Goal: Task Accomplishment & Management: Complete application form

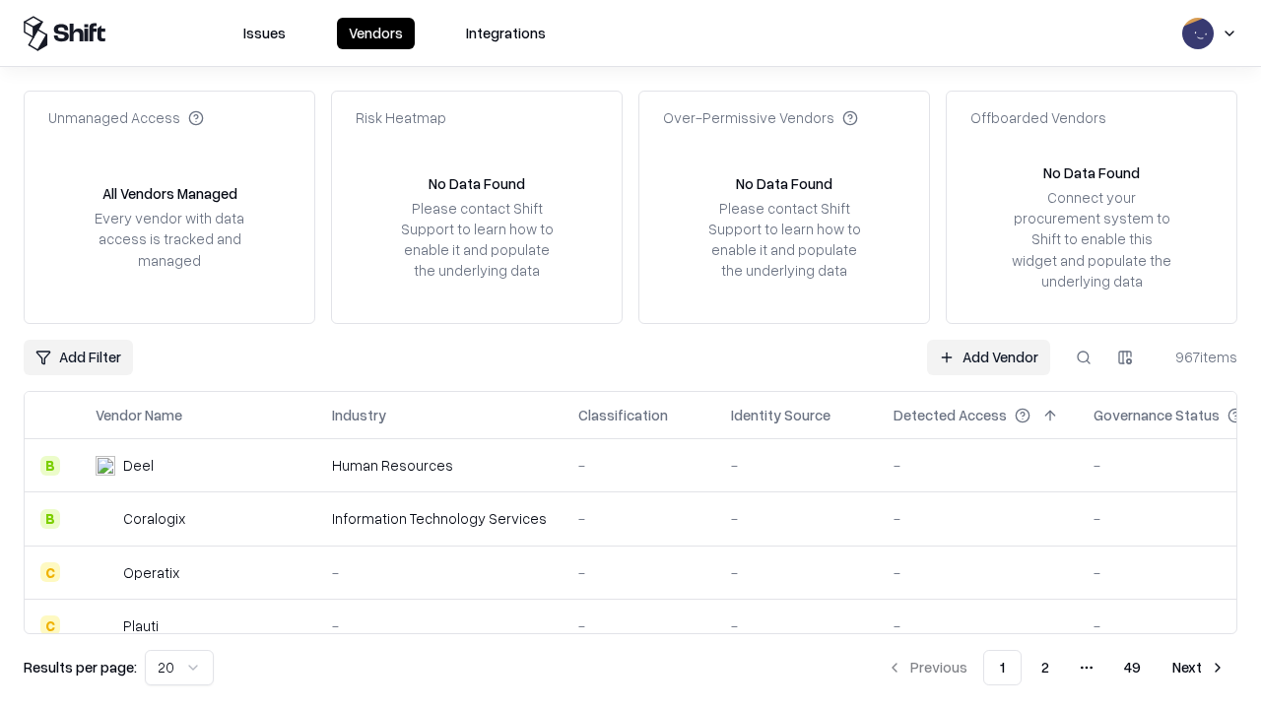
click at [988, 357] on link "Add Vendor" at bounding box center [988, 357] width 123 height 35
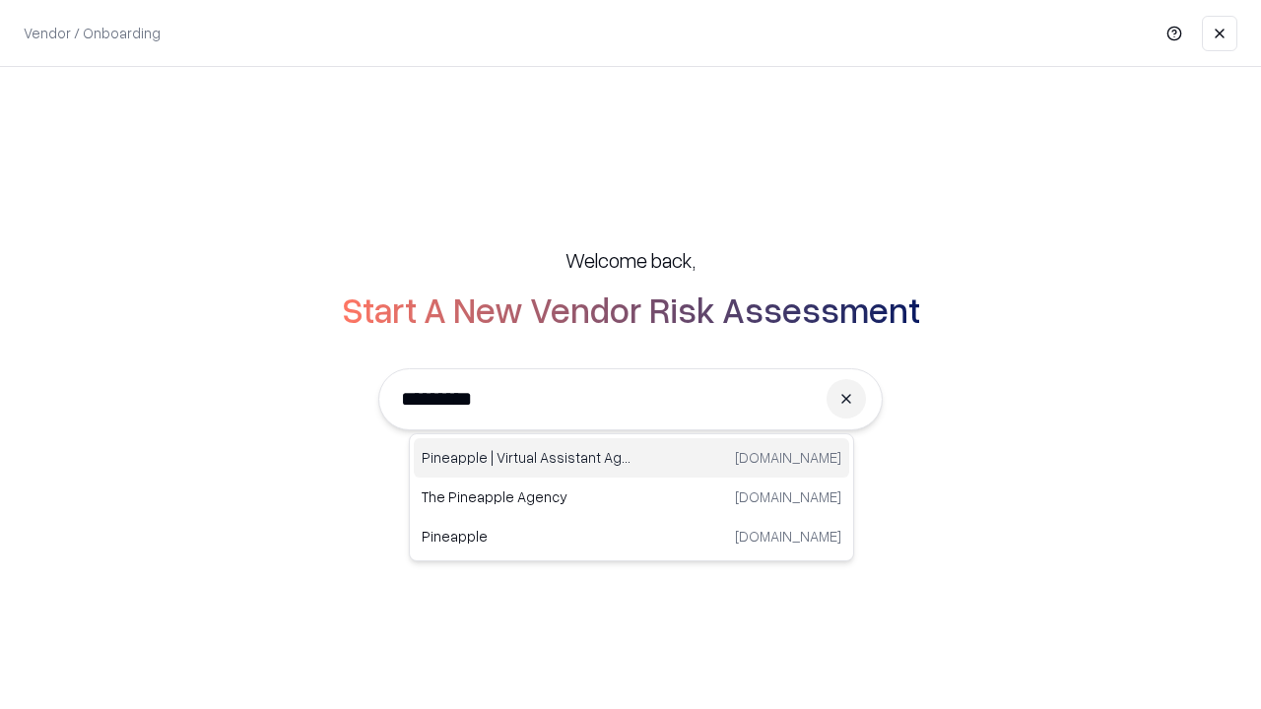
click at [631, 458] on div "Pineapple | Virtual Assistant Agency [DOMAIN_NAME]" at bounding box center [631, 457] width 435 height 39
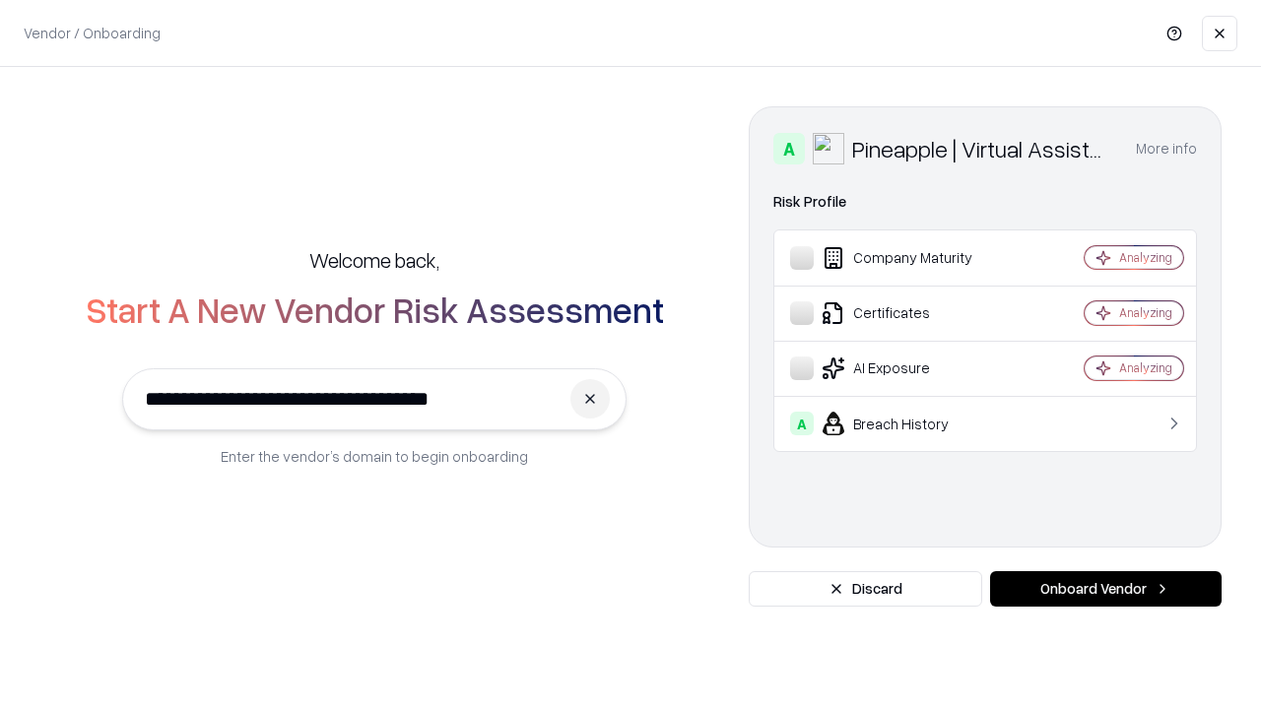
type input "**********"
click at [1105, 589] on button "Onboard Vendor" at bounding box center [1105, 588] width 231 height 35
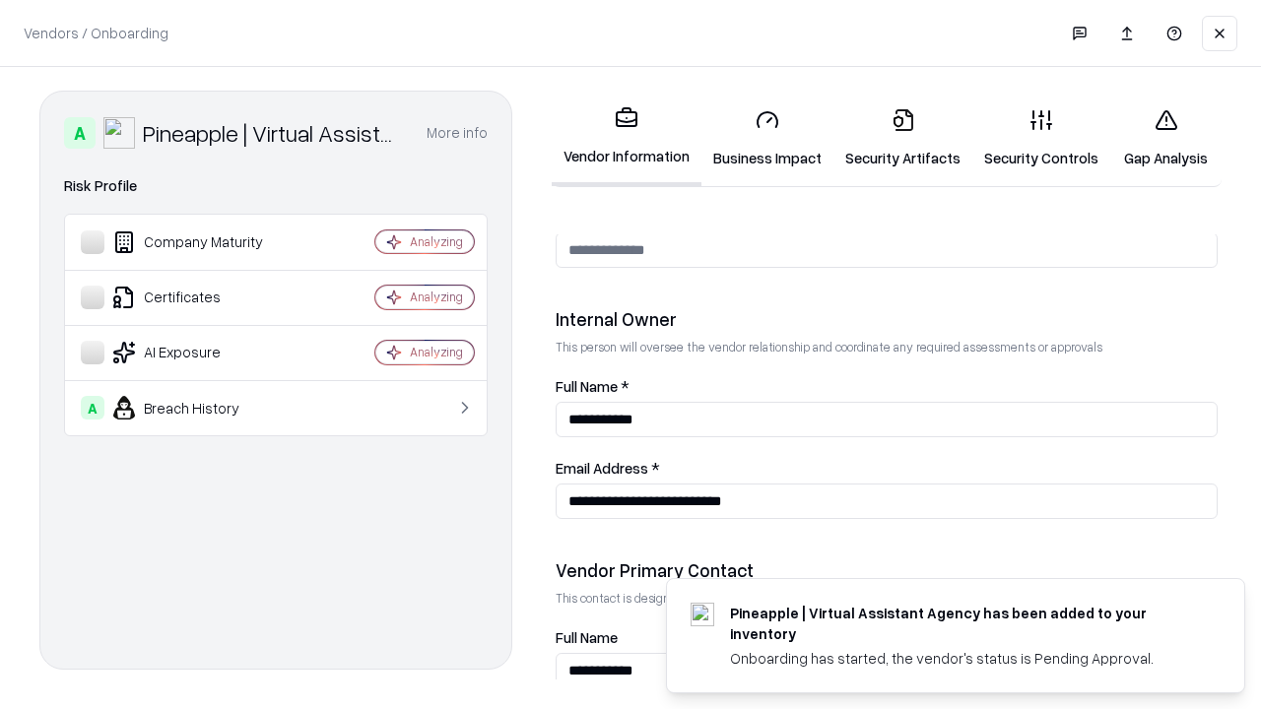
scroll to position [1021, 0]
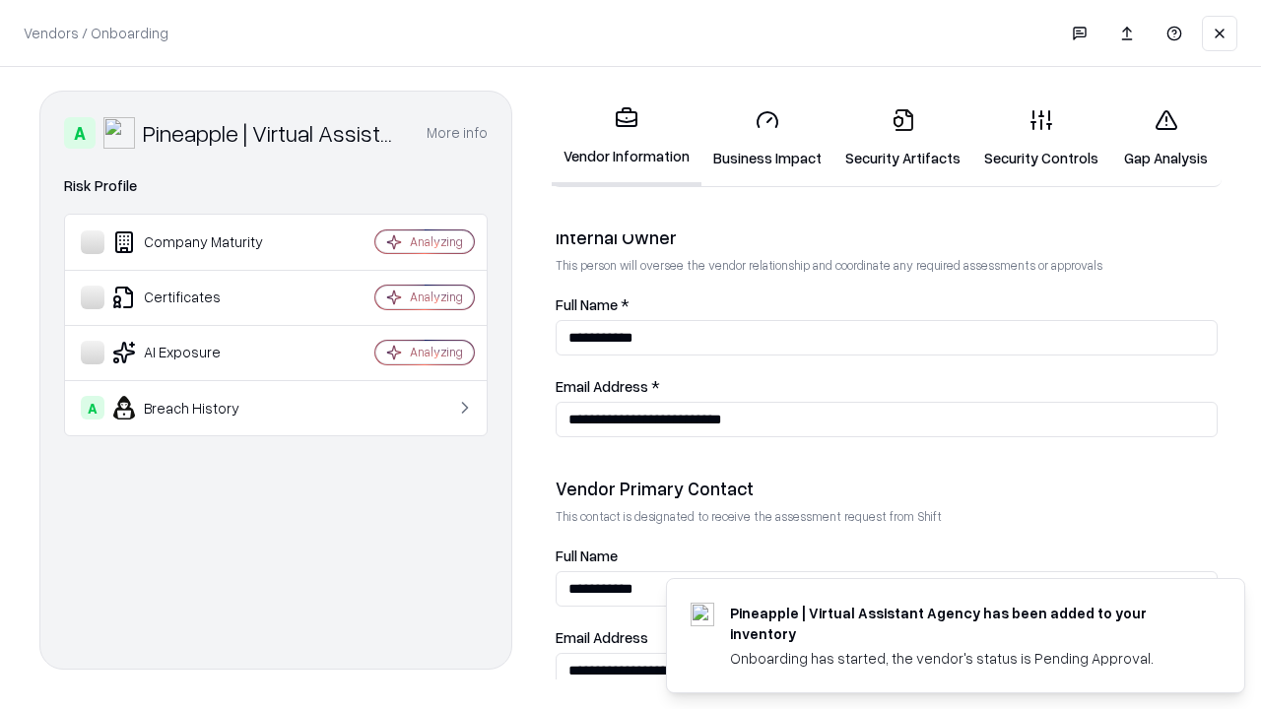
click at [767, 138] on link "Business Impact" at bounding box center [767, 139] width 132 height 92
click at [902, 138] on link "Security Artifacts" at bounding box center [902, 139] width 139 height 92
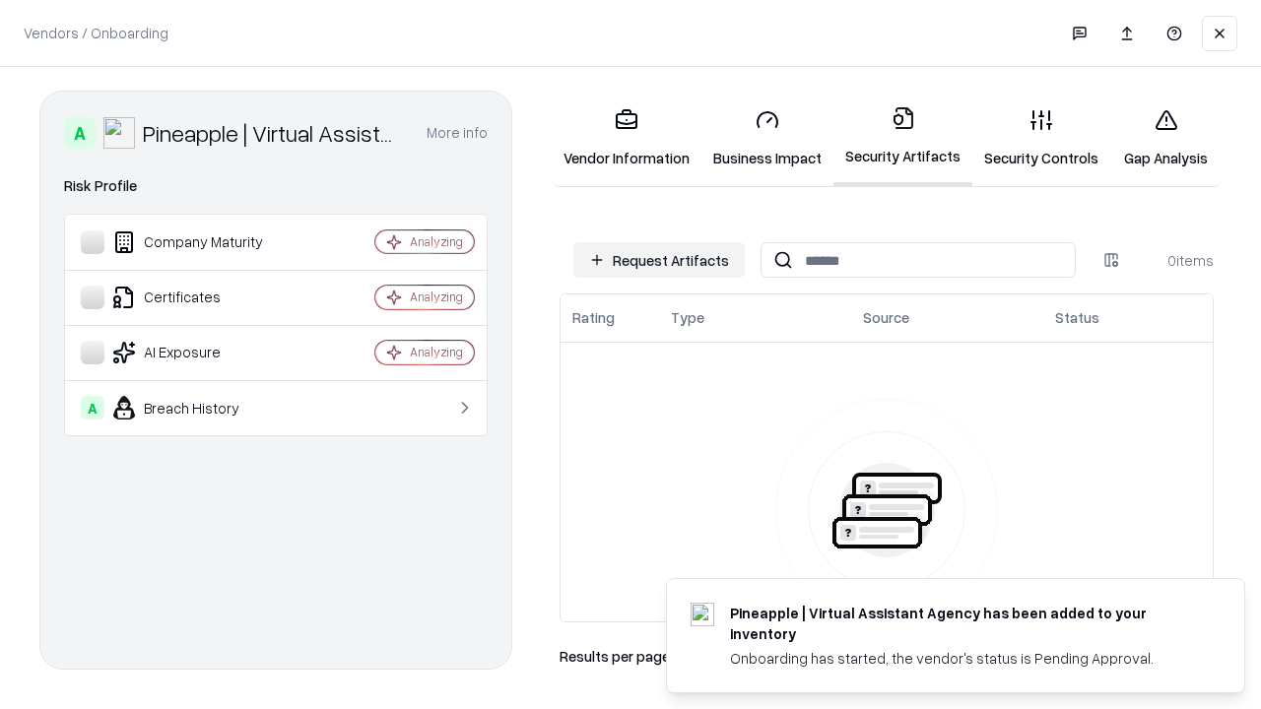
click at [659, 260] on button "Request Artifacts" at bounding box center [658, 259] width 171 height 35
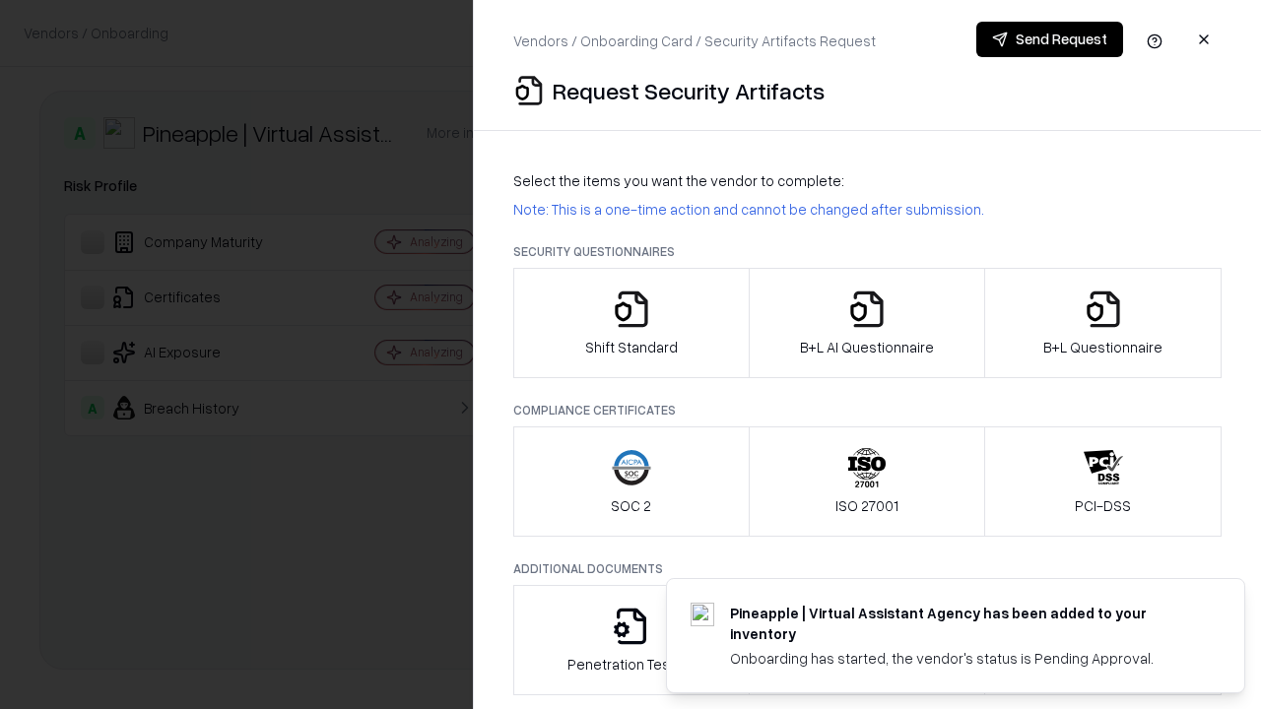
click at [630, 323] on icon "button" at bounding box center [631, 309] width 39 height 39
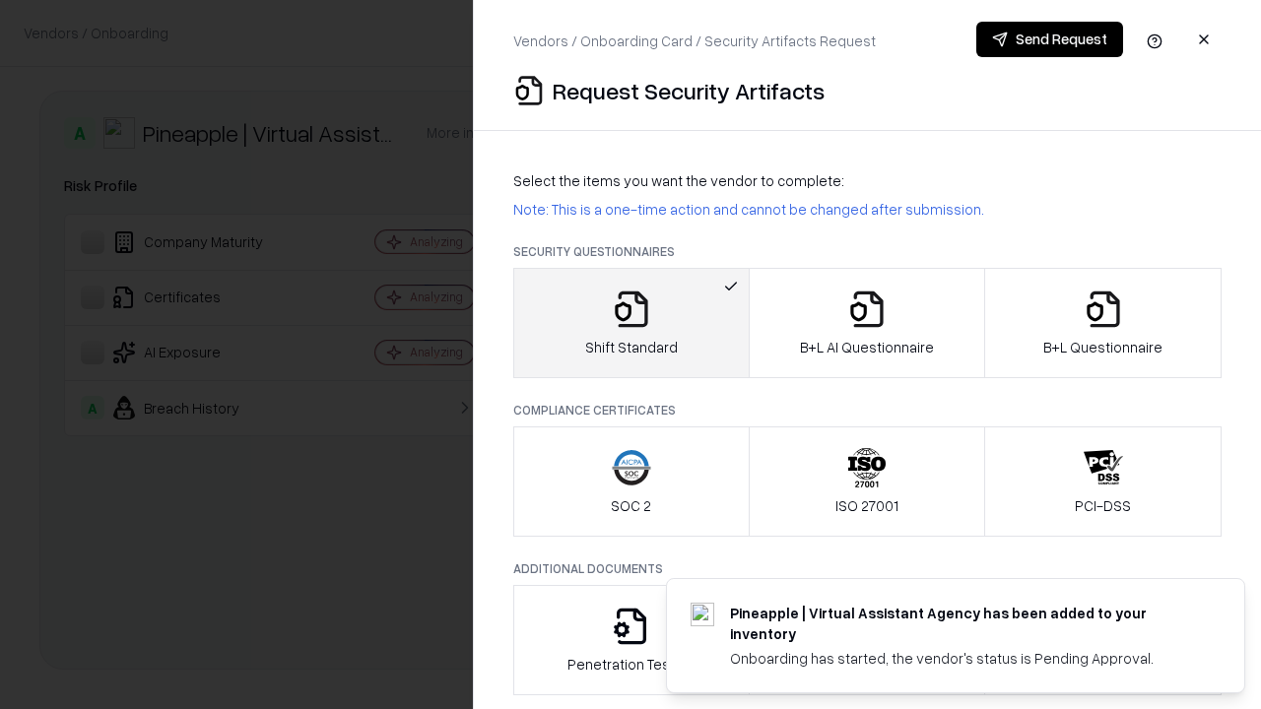
click at [1049, 39] on button "Send Request" at bounding box center [1049, 39] width 147 height 35
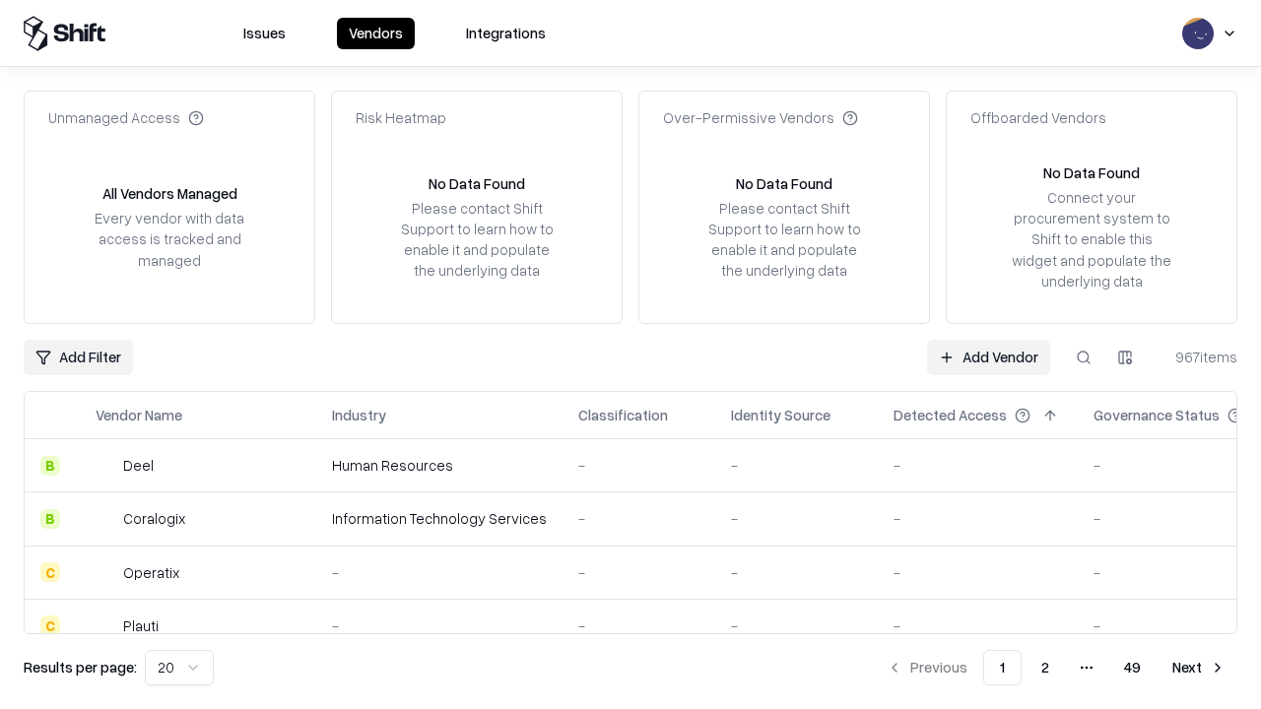
click at [1084, 357] on button at bounding box center [1083, 357] width 35 height 35
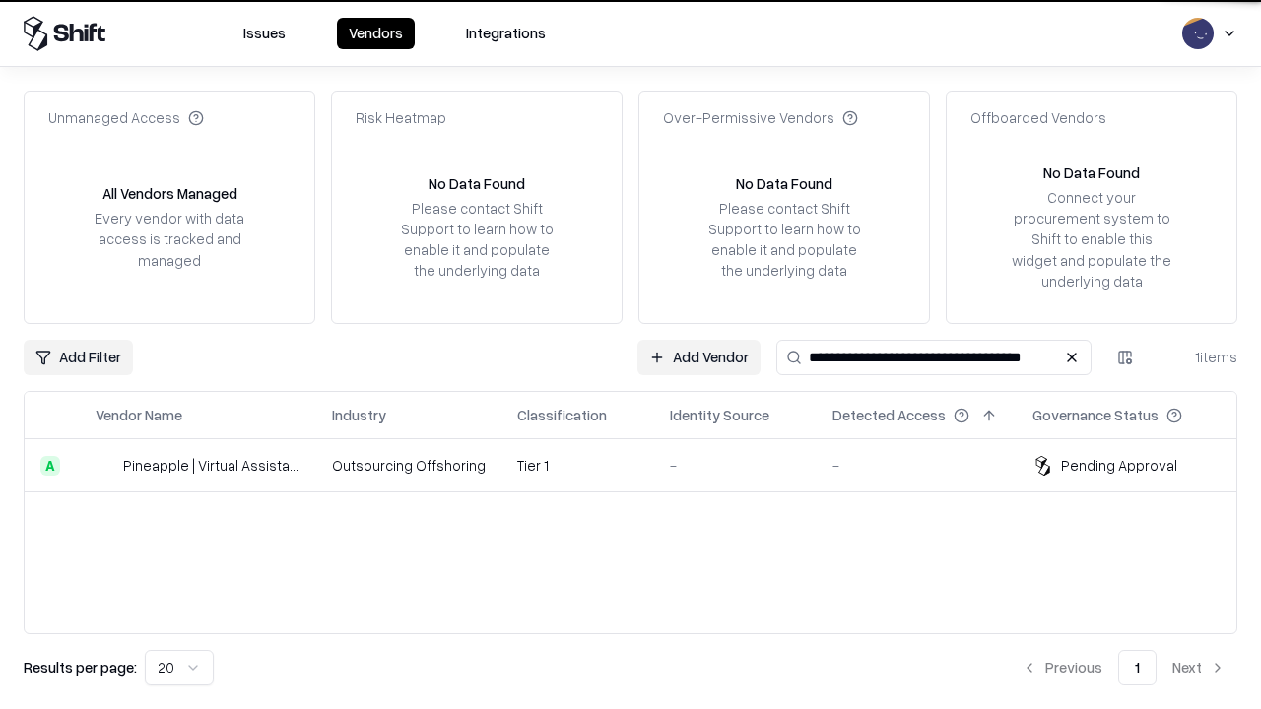
type input "**********"
click at [642, 465] on td "Tier 1" at bounding box center [577, 465] width 153 height 53
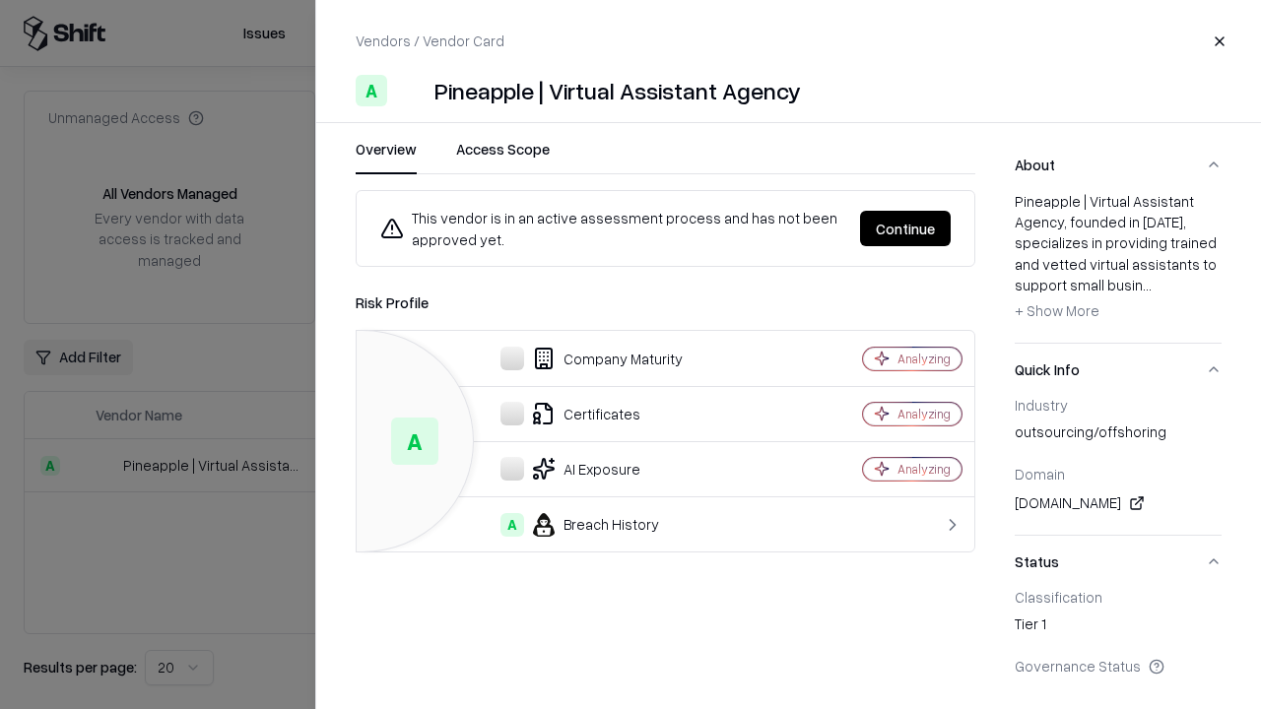
click at [905, 229] on button "Continue" at bounding box center [905, 228] width 91 height 35
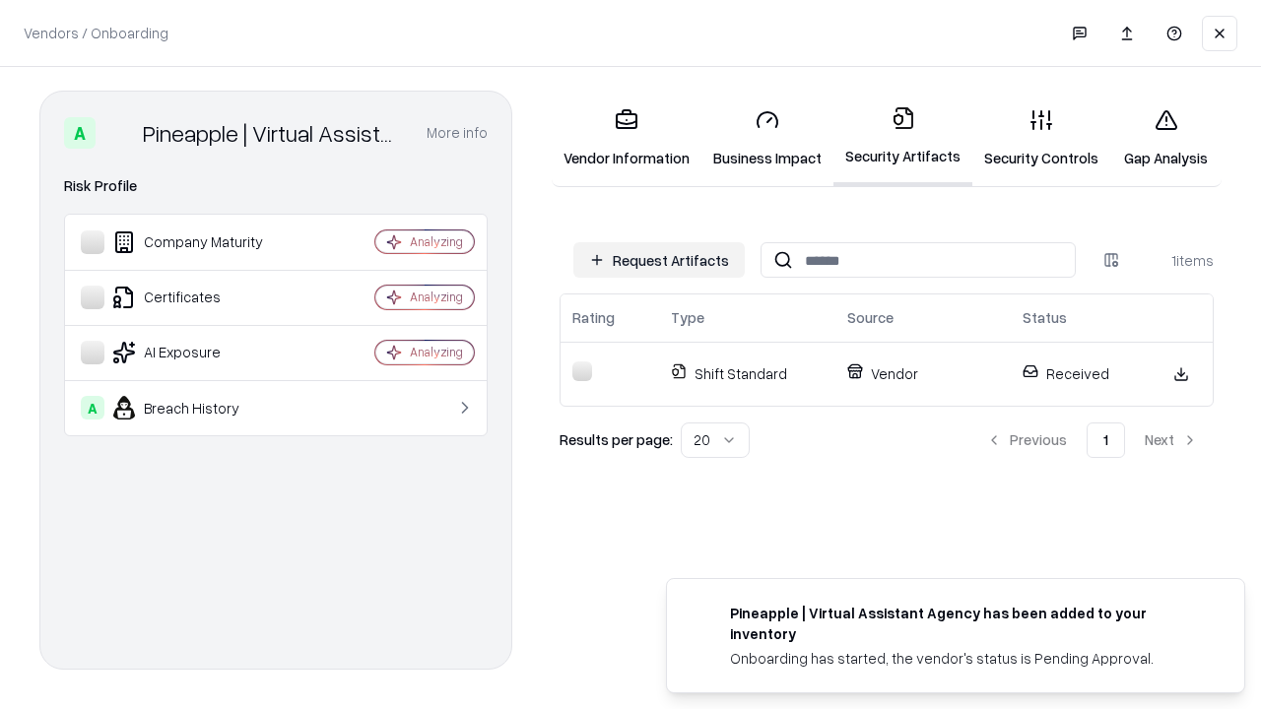
click at [1041, 138] on link "Security Controls" at bounding box center [1041, 139] width 138 height 92
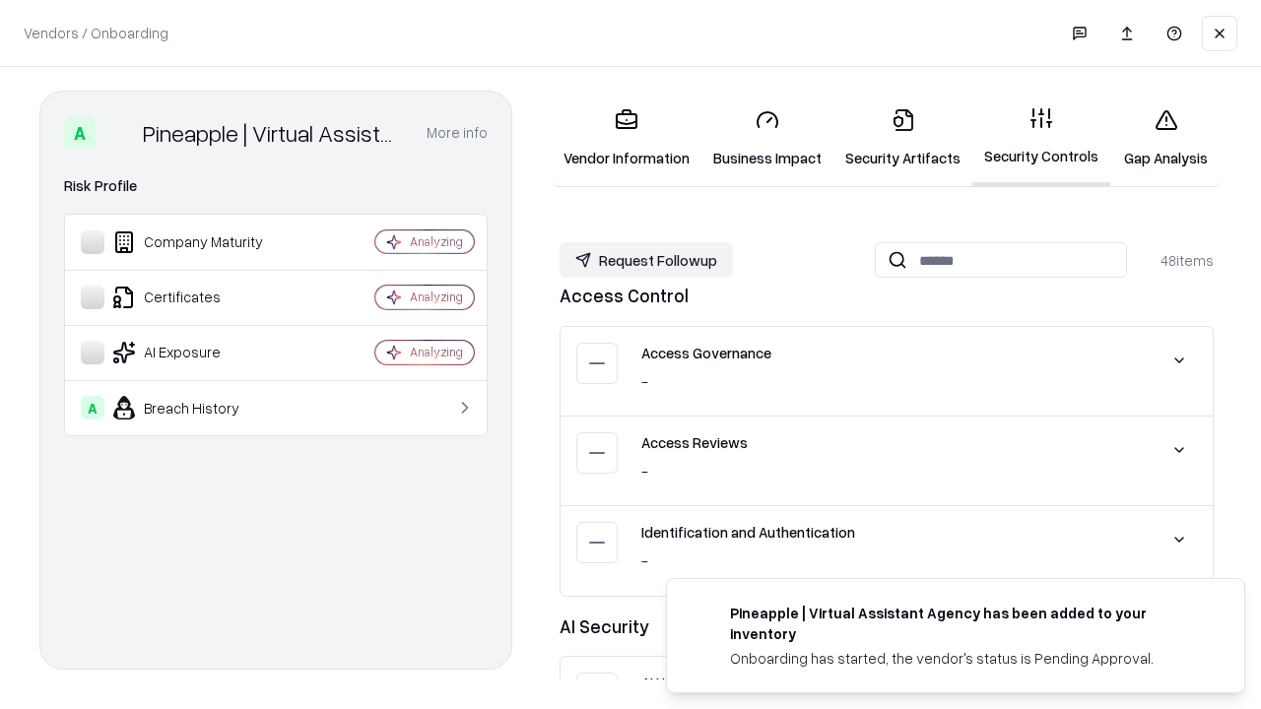
click at [646, 260] on button "Request Followup" at bounding box center [646, 259] width 173 height 35
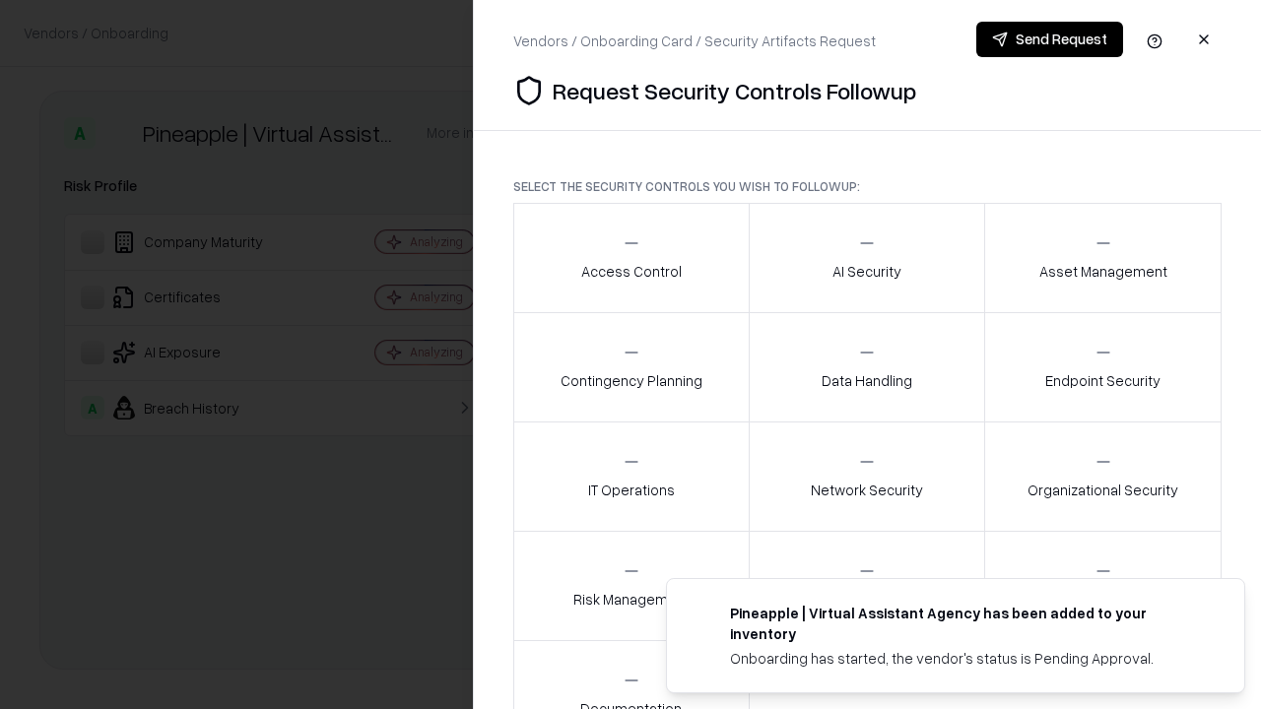
click at [630, 258] on div "Access Control" at bounding box center [631, 257] width 100 height 48
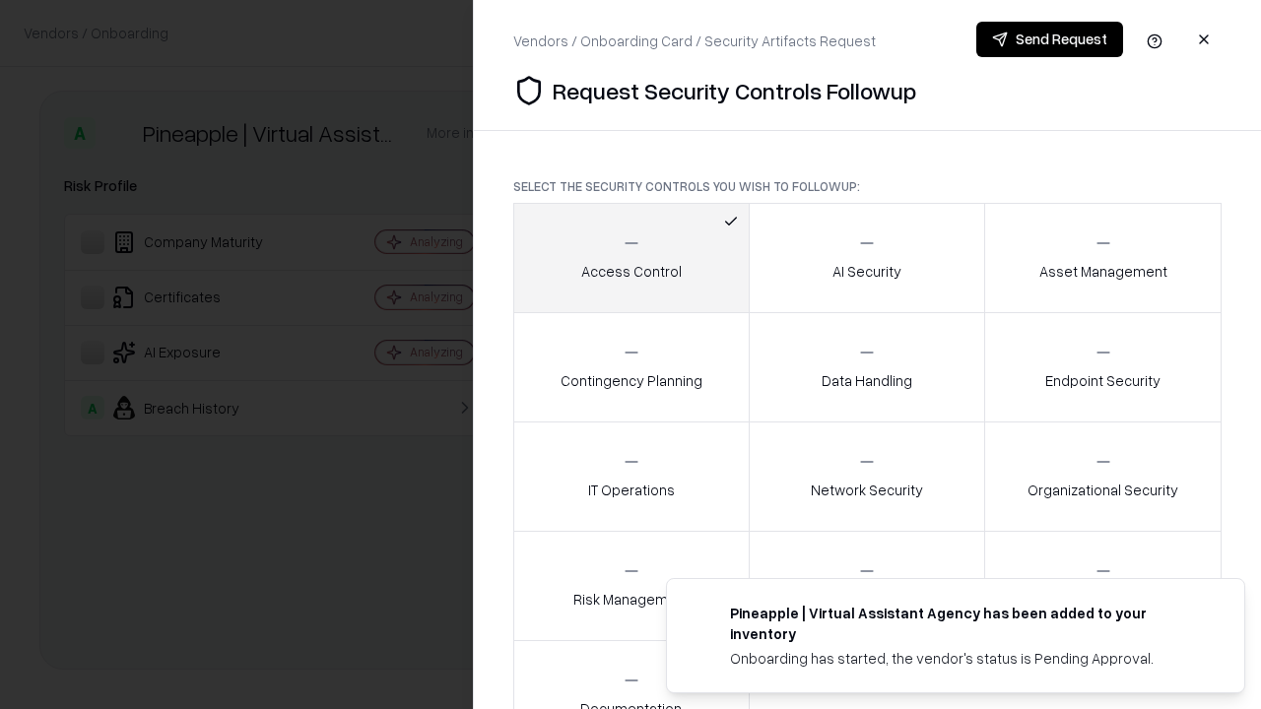
click at [1049, 39] on button "Send Request" at bounding box center [1049, 39] width 147 height 35
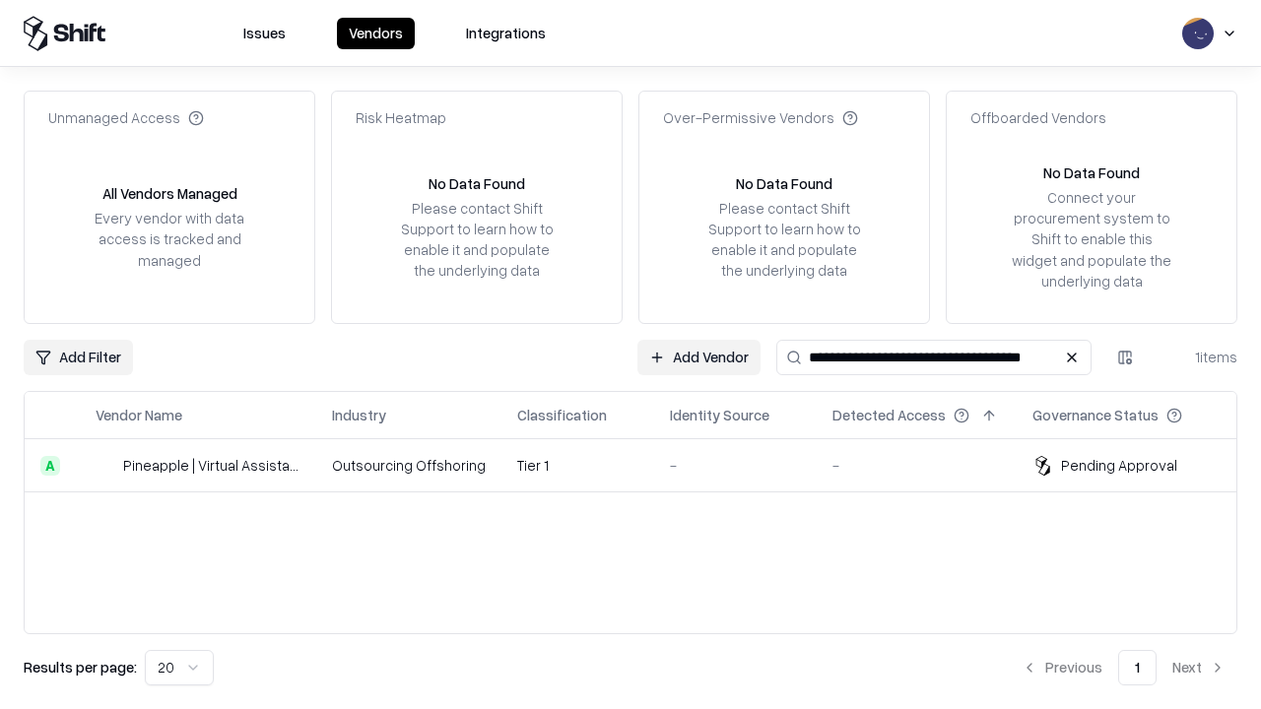
type input "**********"
click at [642, 465] on td "Tier 1" at bounding box center [577, 465] width 153 height 53
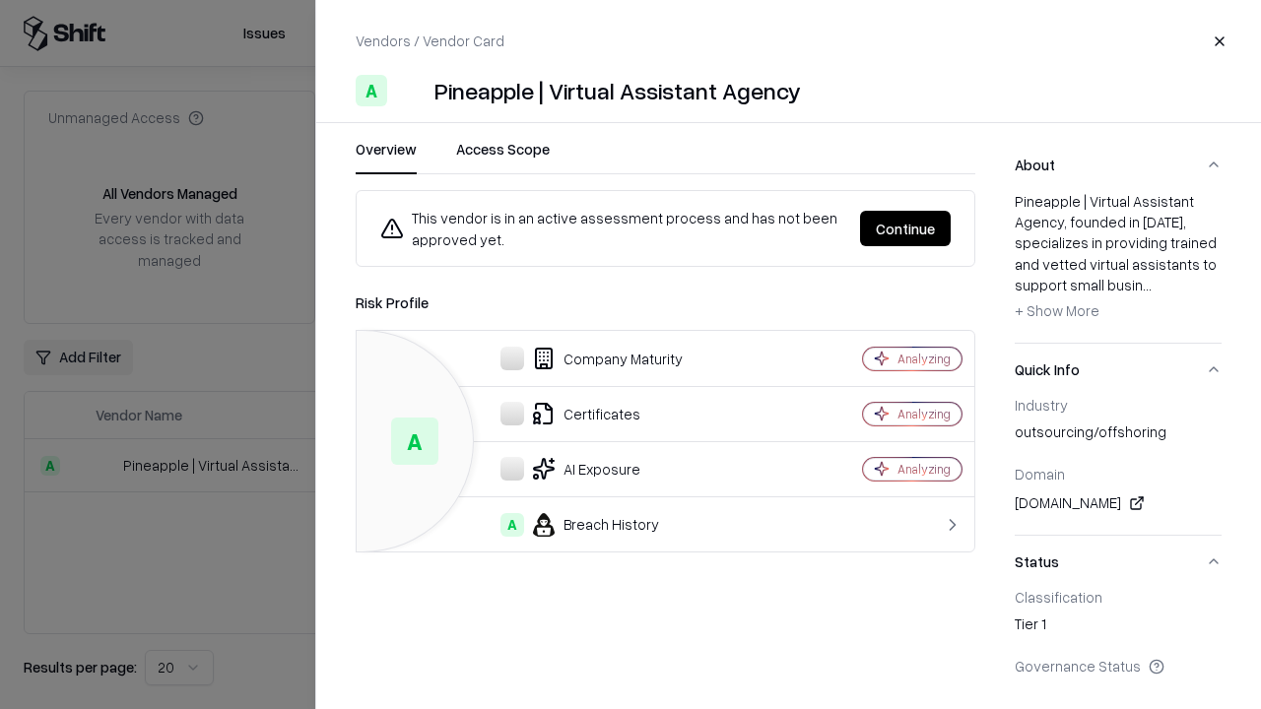
click at [905, 229] on button "Continue" at bounding box center [905, 228] width 91 height 35
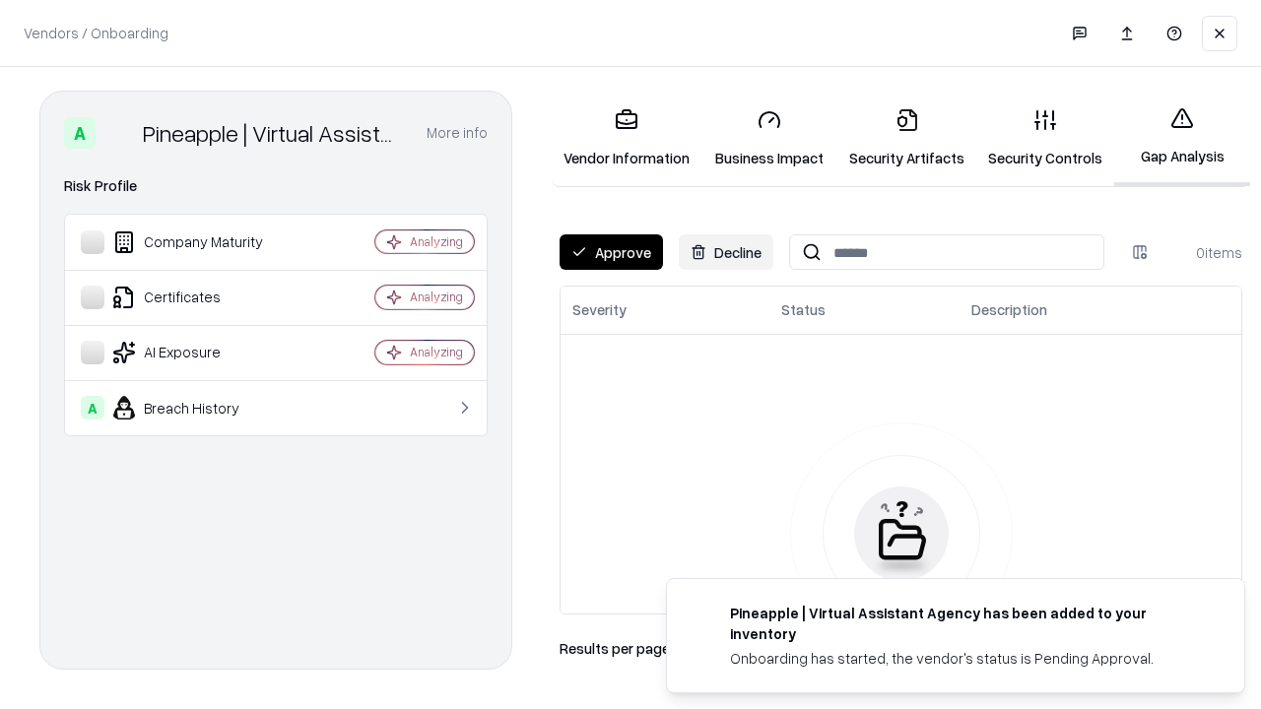
click at [611, 252] on button "Approve" at bounding box center [611, 251] width 103 height 35
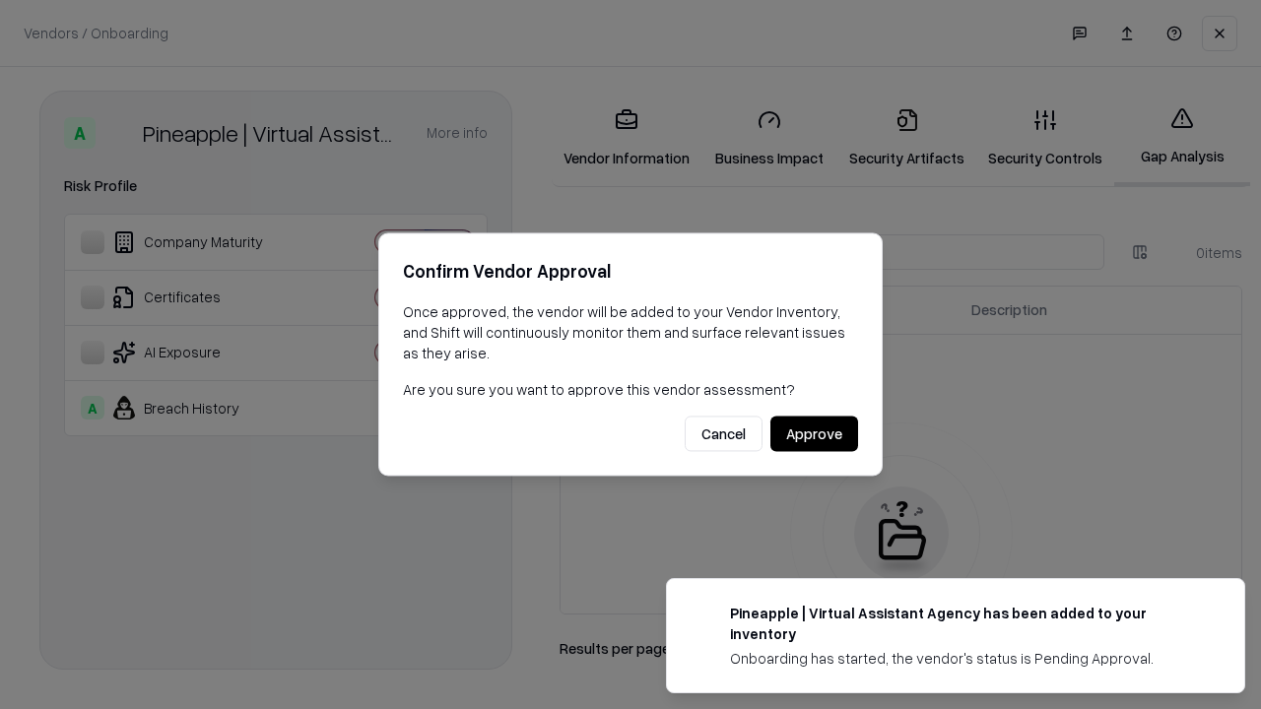
click at [814, 433] on button "Approve" at bounding box center [814, 434] width 88 height 35
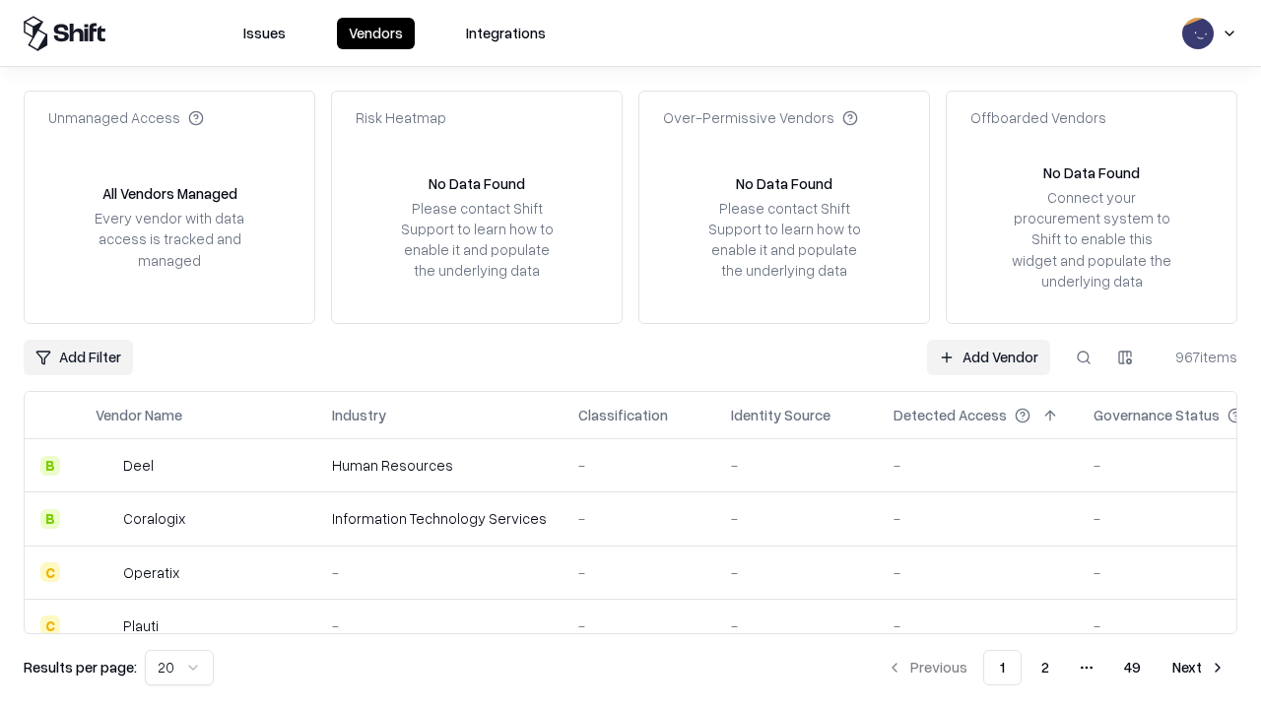
type input "**********"
click at [988, 357] on link "Add Vendor" at bounding box center [988, 357] width 123 height 35
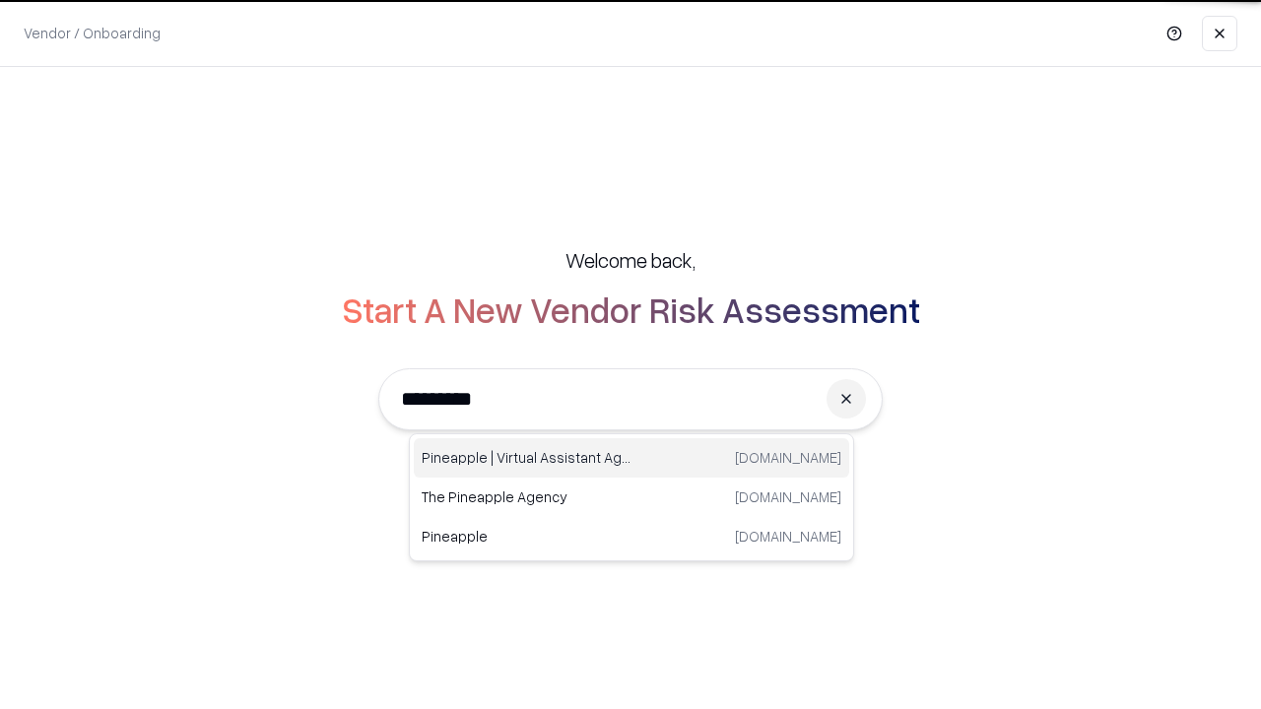
click at [631, 458] on div "Pineapple | Virtual Assistant Agency trypineapple.com" at bounding box center [631, 457] width 435 height 39
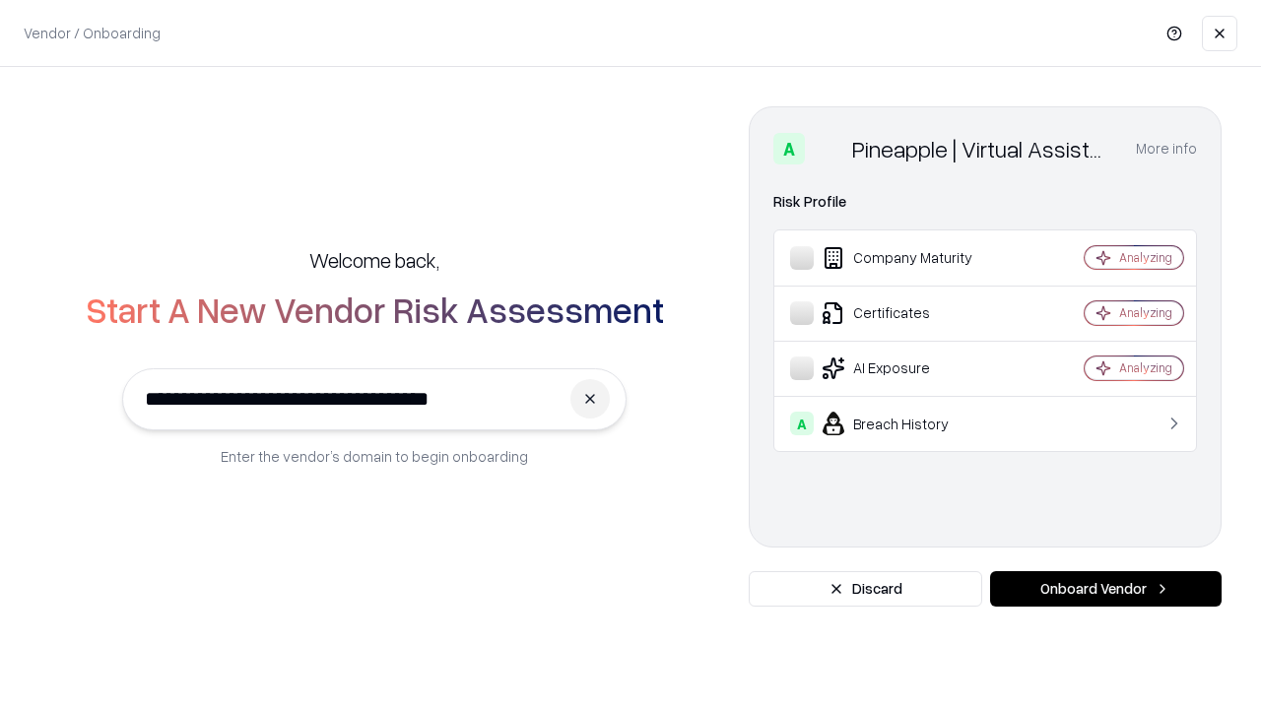
type input "**********"
click at [1105, 589] on button "Onboard Vendor" at bounding box center [1105, 588] width 231 height 35
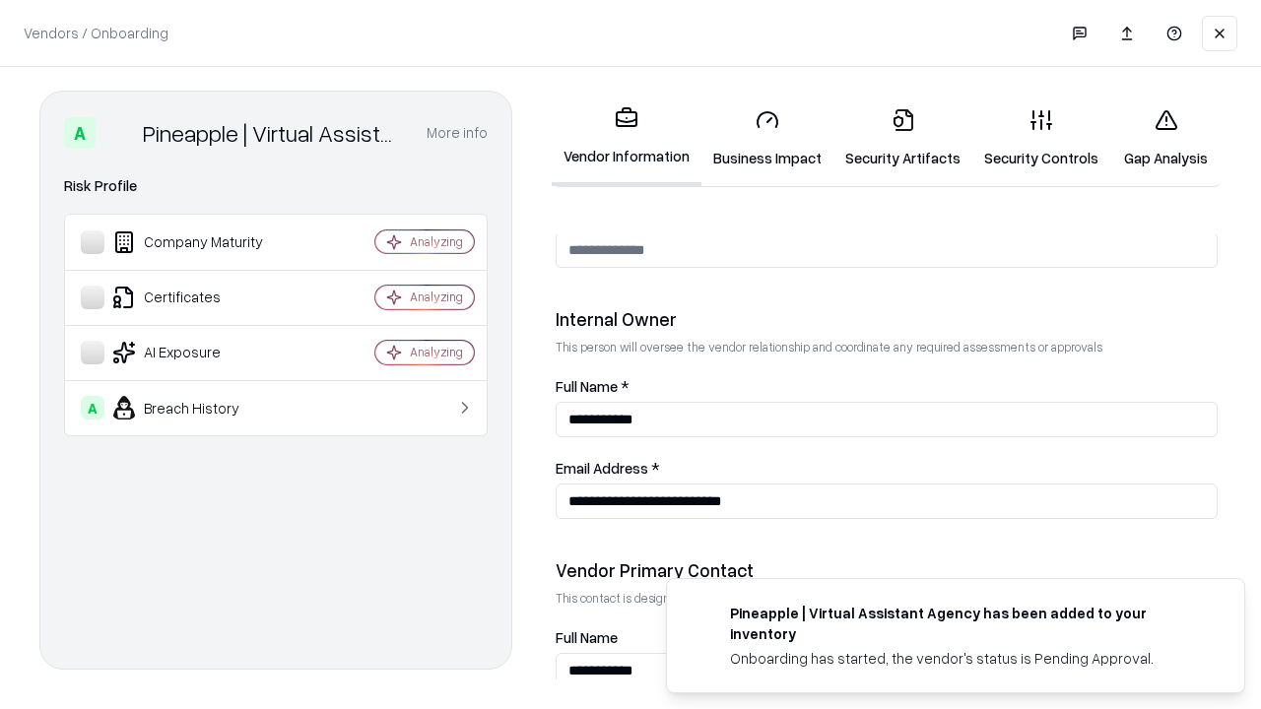
scroll to position [1021, 0]
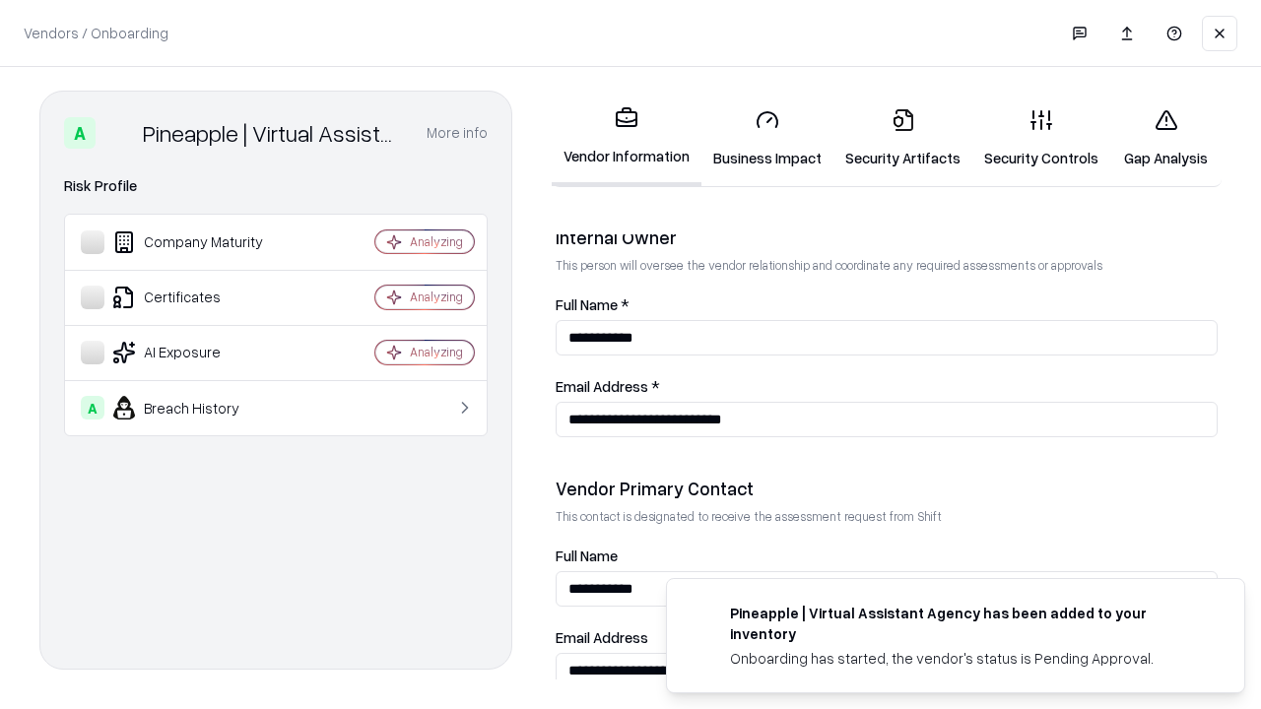
click at [1165, 138] on link "Gap Analysis" at bounding box center [1165, 139] width 111 height 92
